Goal: Navigation & Orientation: Find specific page/section

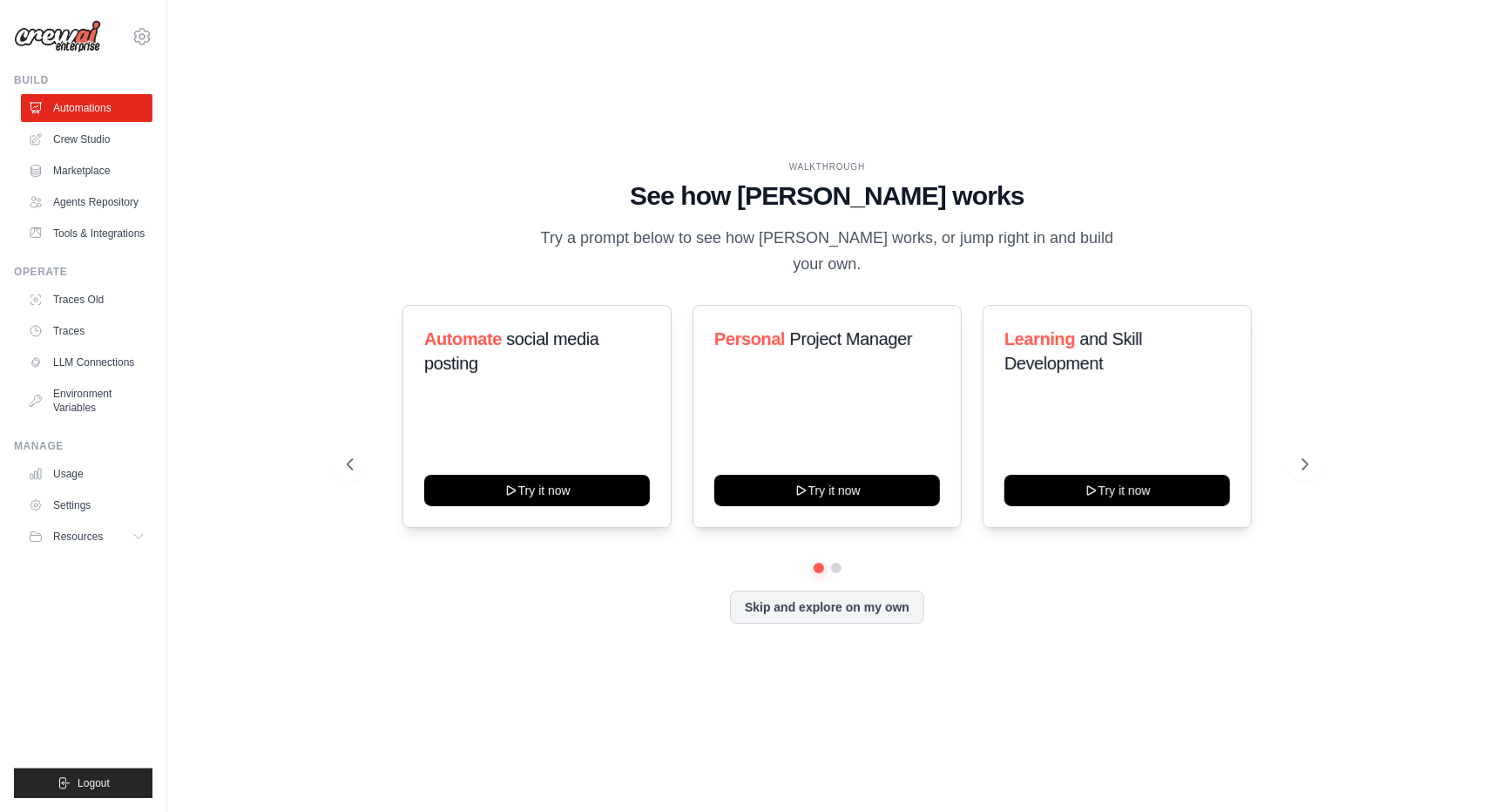
click at [262, 221] on div "WALKTHROUGH See how [PERSON_NAME] works Try a prompt below to see how [PERSON_N…" at bounding box center [827, 405] width 1264 height 777
click at [66, 247] on link "Tools & Integrations" at bounding box center [88, 233] width 132 height 28
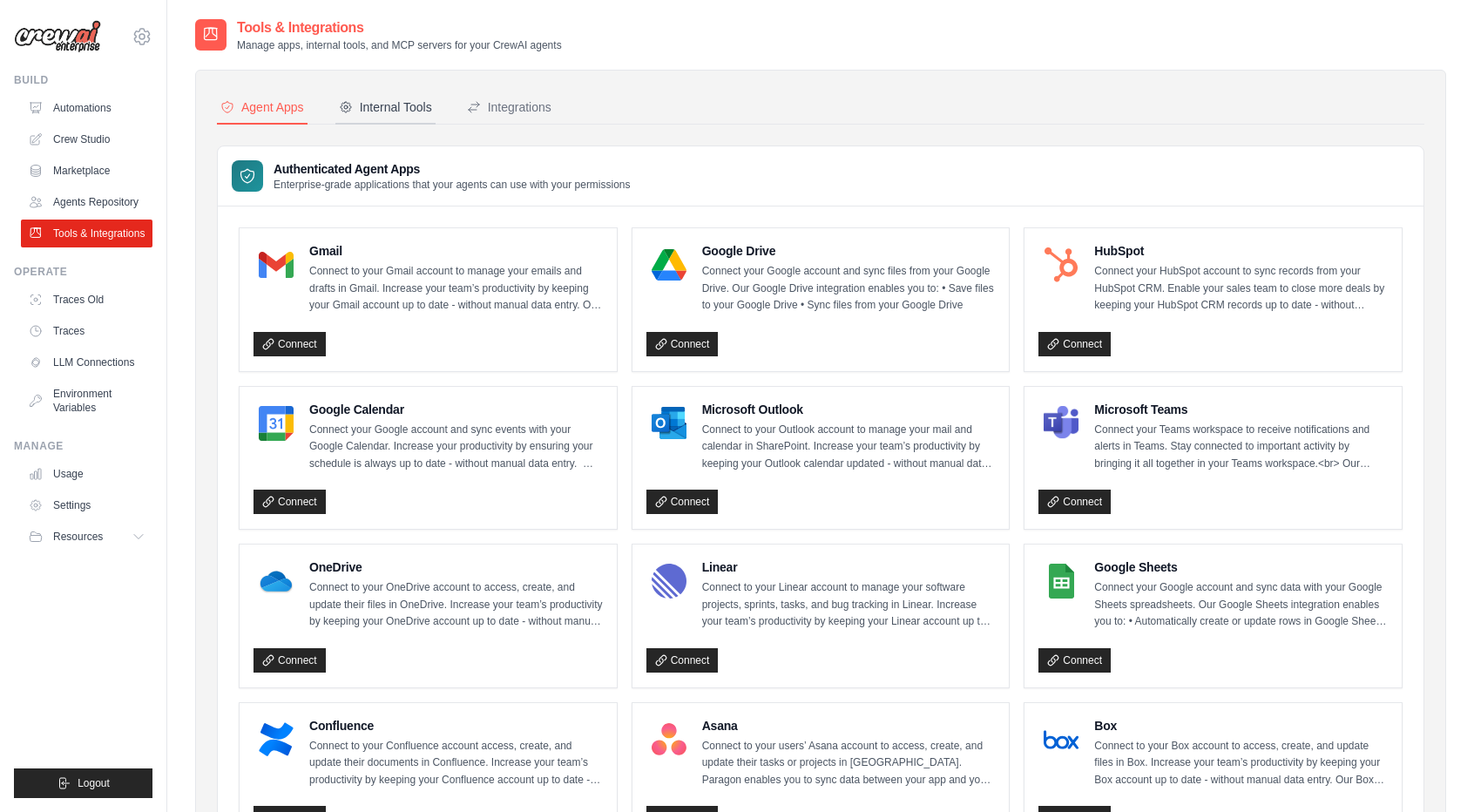
click at [390, 97] on button "Internal Tools" at bounding box center [386, 108] width 100 height 33
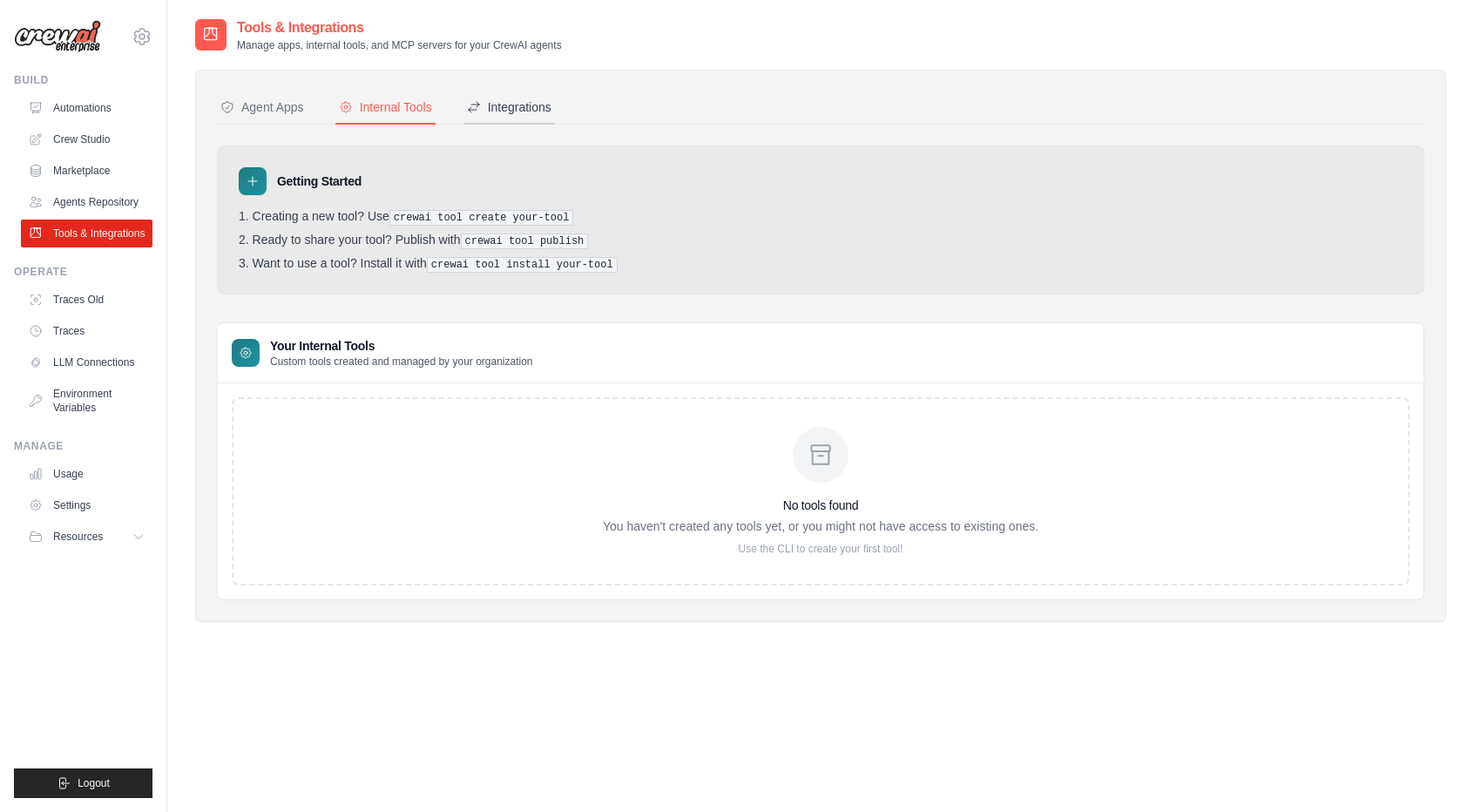
click at [495, 114] on div "Integrations" at bounding box center [509, 107] width 84 height 17
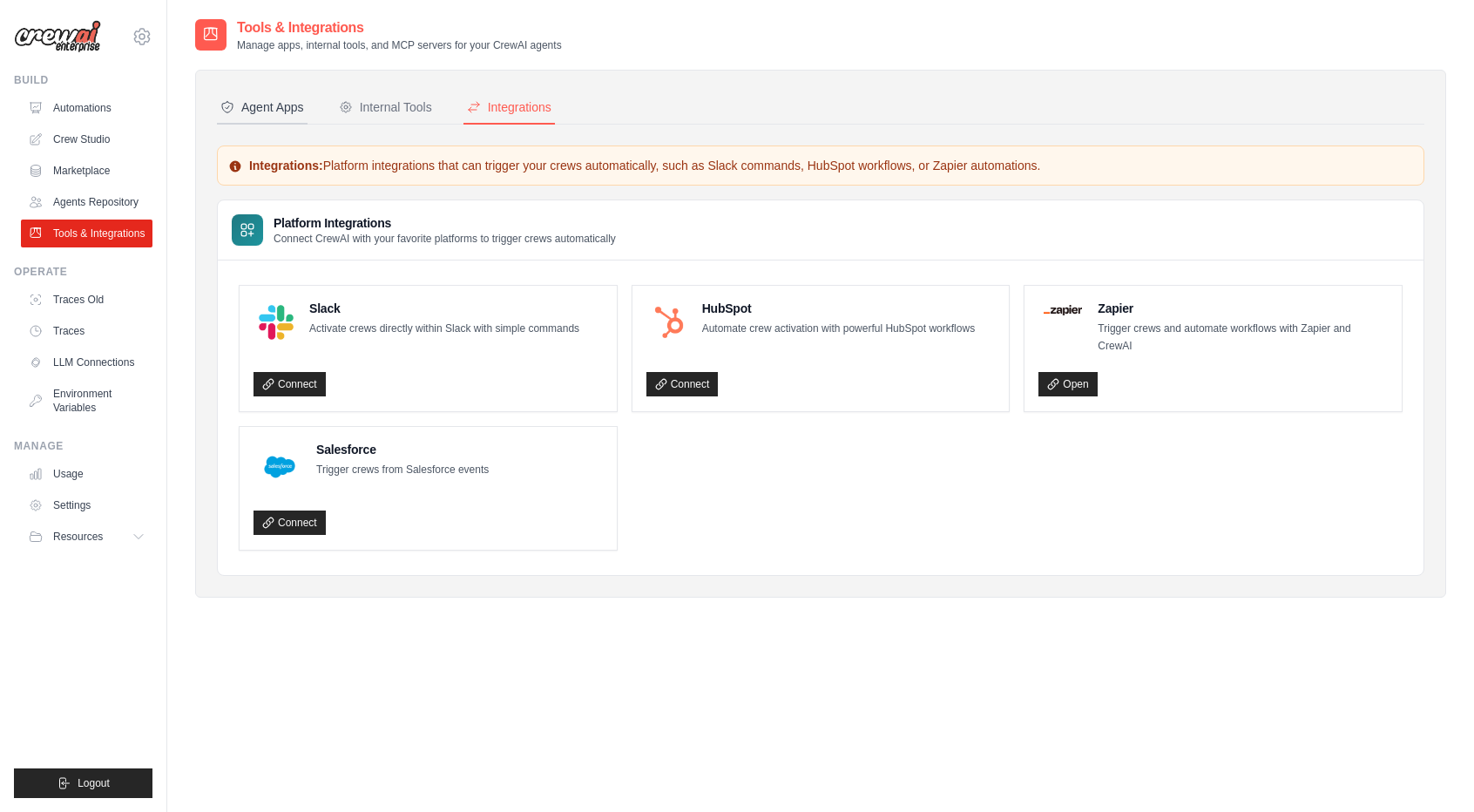
click at [246, 97] on button "Agent Apps" at bounding box center [262, 108] width 91 height 33
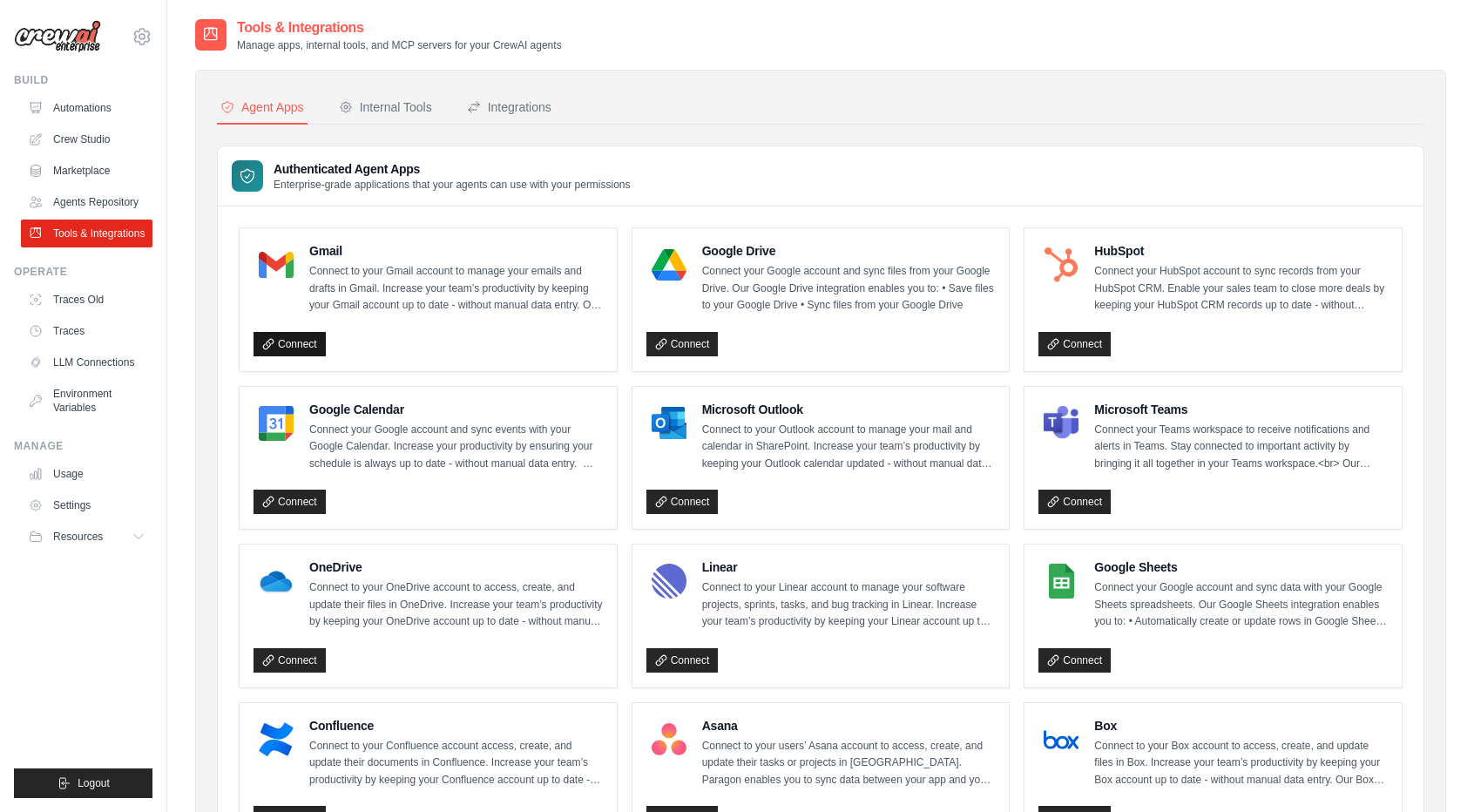
click at [308, 337] on link "Connect" at bounding box center [290, 343] width 73 height 24
click at [1068, 490] on link "Connect" at bounding box center [1074, 501] width 73 height 24
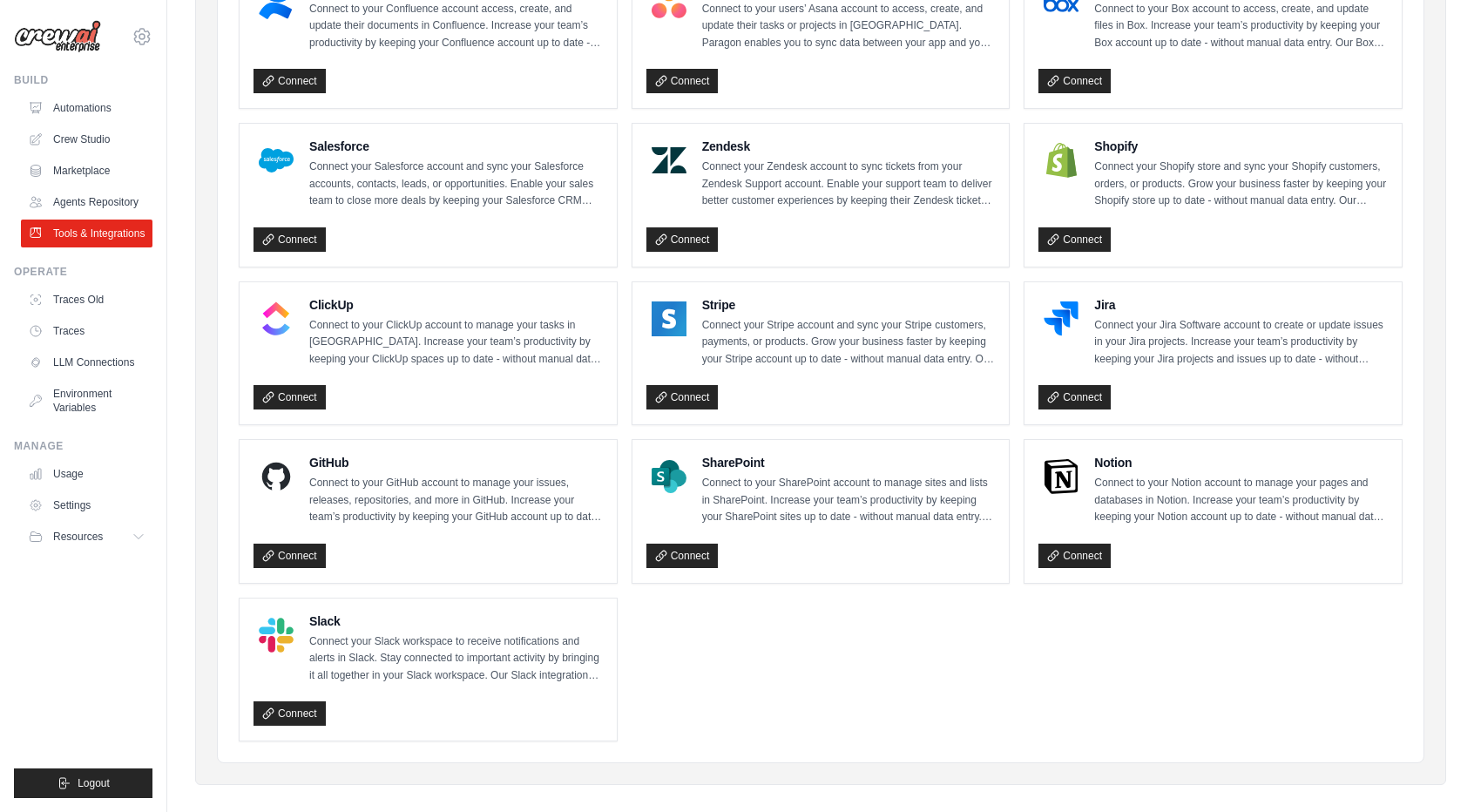
scroll to position [742, 0]
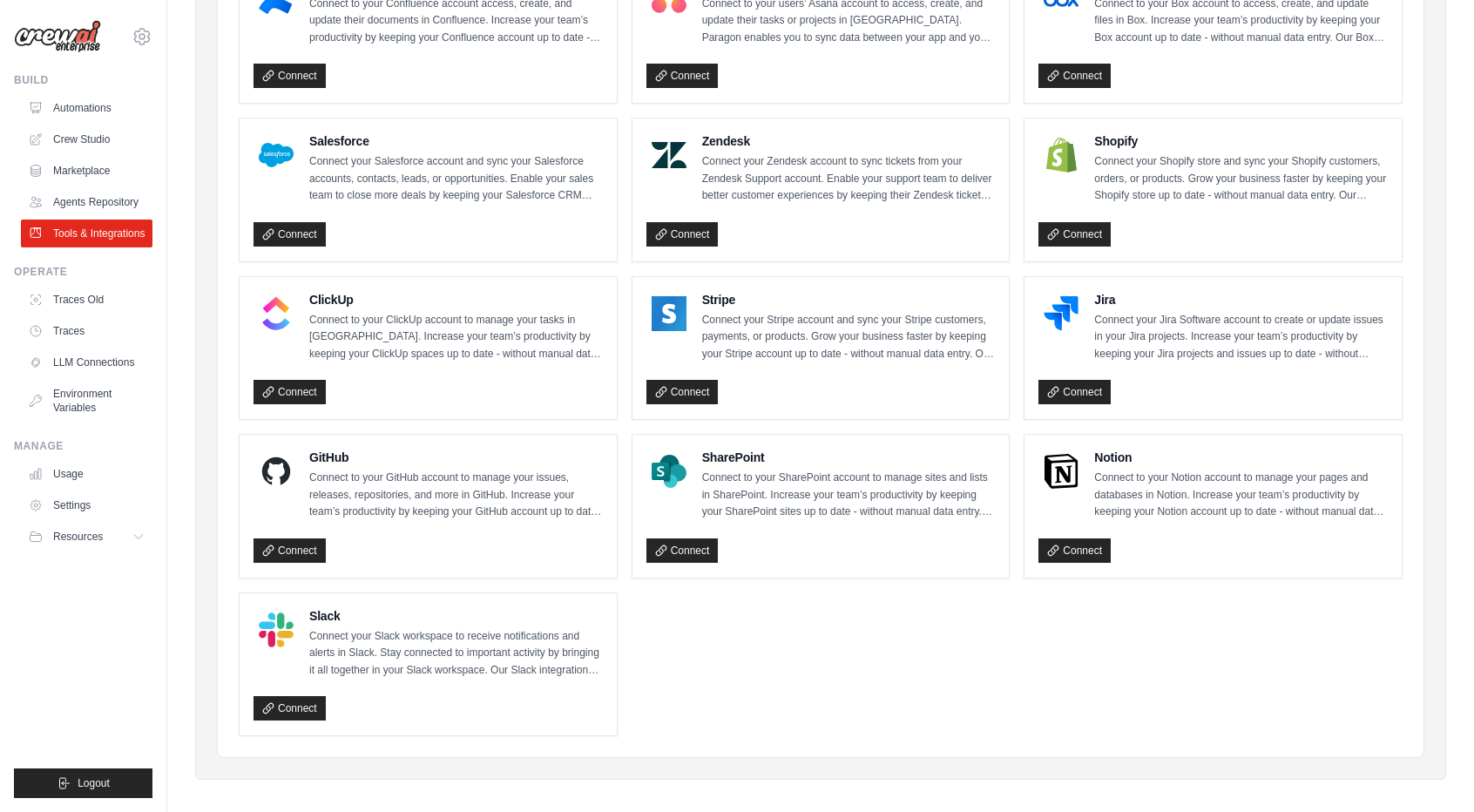
drag, startPoint x: 188, startPoint y: 295, endPoint x: 176, endPoint y: 239, distance: 57.3
click at [176, 239] on div "Tools & Integrations Manage apps, internal tools, and MCP servers for your Crew…" at bounding box center [821, 41] width 1307 height 1532
click at [174, 273] on div "Tools & Integrations Manage apps, internal tools, and MCP servers for your Crew…" at bounding box center [821, 41] width 1307 height 1532
click at [915, 634] on ul "Gmail Connect to your Gmail account to manage your emails and drafts in Gmail. …" at bounding box center [820, 110] width 1164 height 1250
click at [1004, 358] on div "Stripe Connect your Stripe account and sync your Stripe customers, payments, or…" at bounding box center [820, 348] width 377 height 143
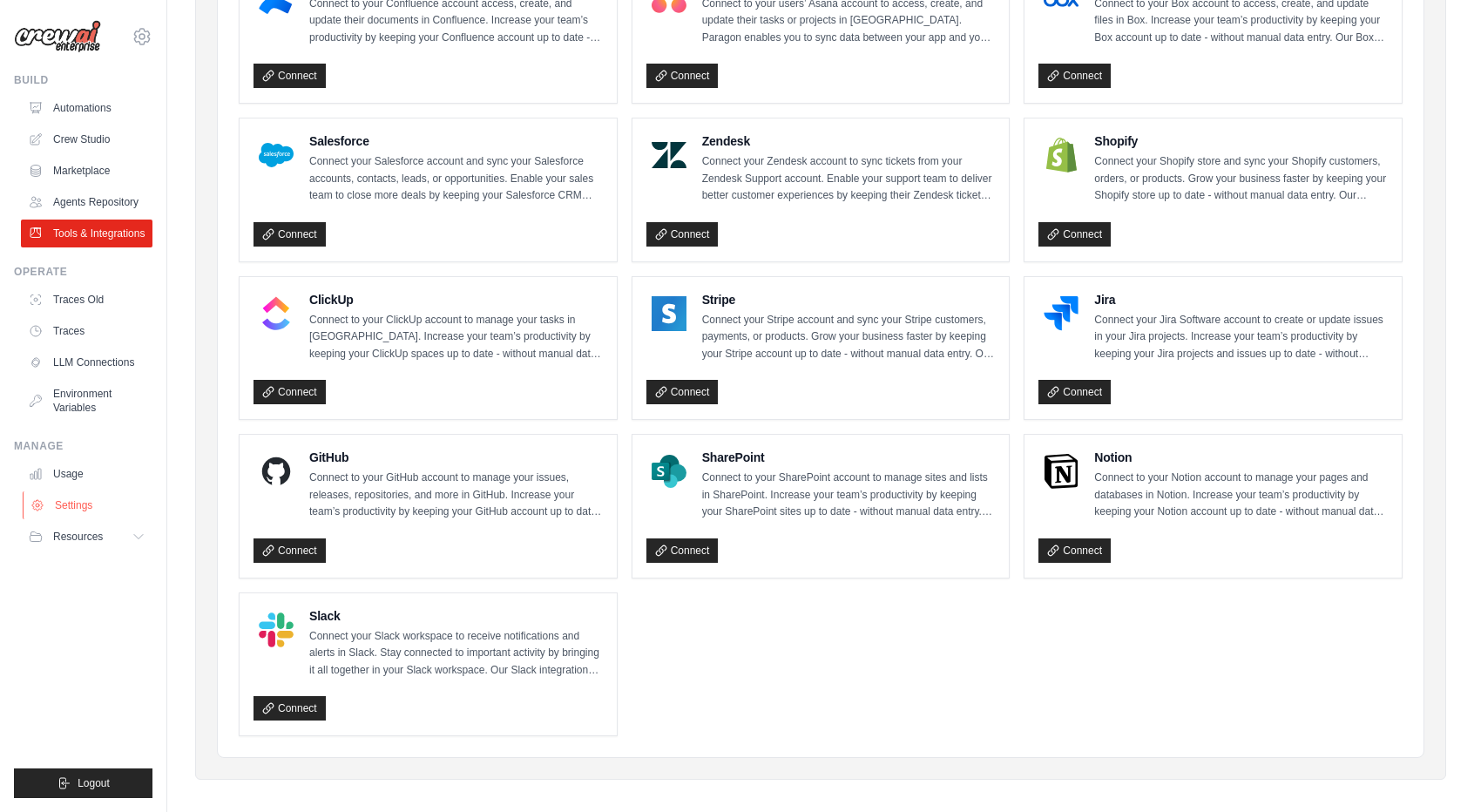
click at [101, 519] on link "Settings" at bounding box center [88, 505] width 132 height 28
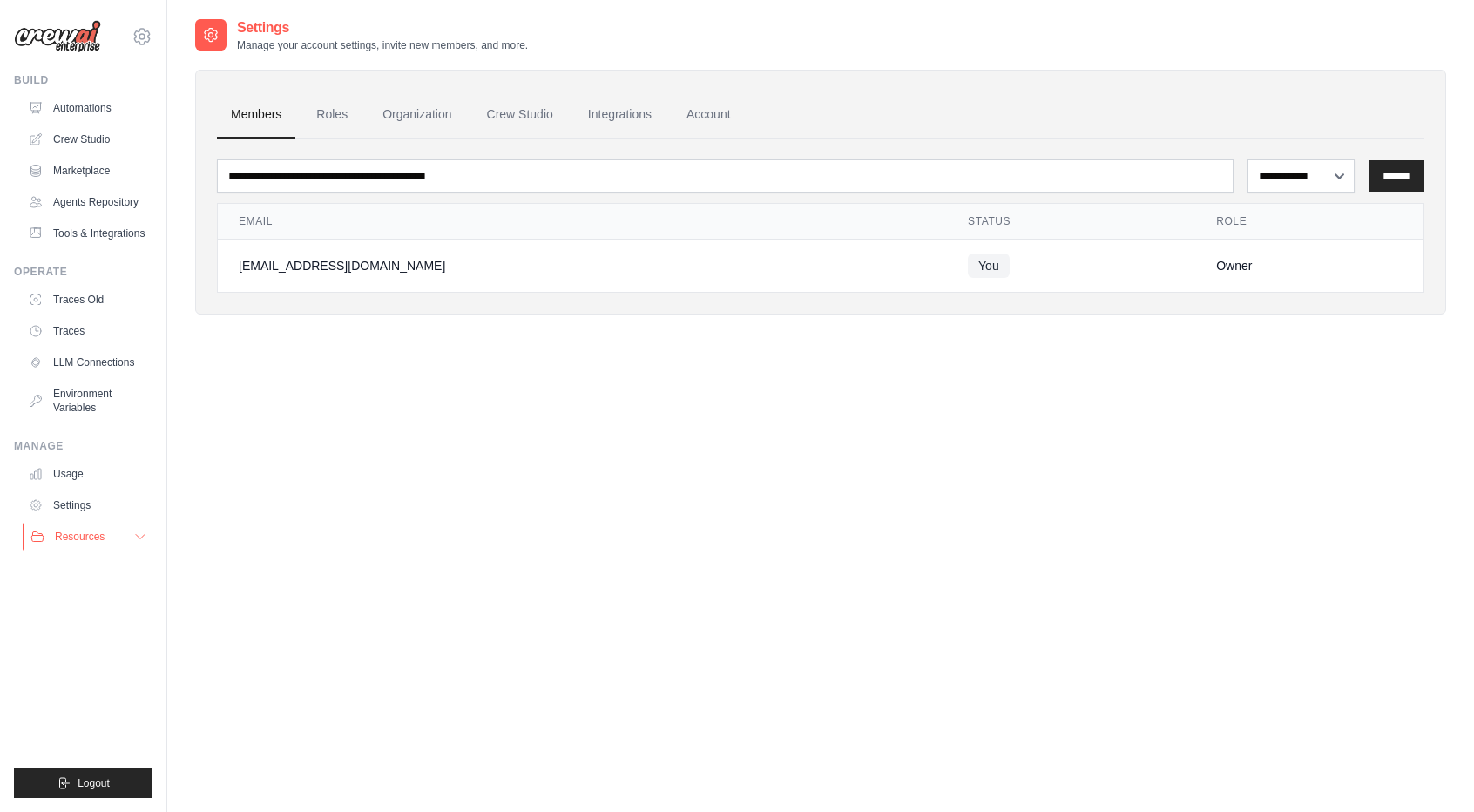
click at [96, 543] on span "Resources" at bounding box center [79, 537] width 49 height 14
click at [100, 569] on link "Documentation" at bounding box center [93, 566] width 121 height 24
